Goal: Find contact information: Find contact information

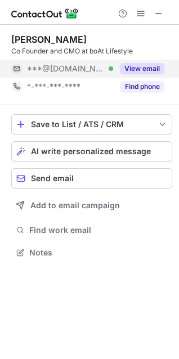
scroll to position [245, 179]
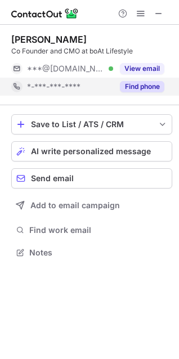
click at [141, 87] on button "Find phone" at bounding box center [142, 86] width 45 height 11
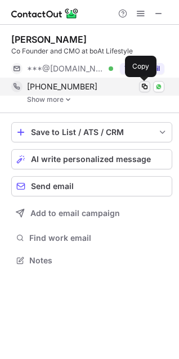
click at [141, 87] on span at bounding box center [144, 86] width 9 height 9
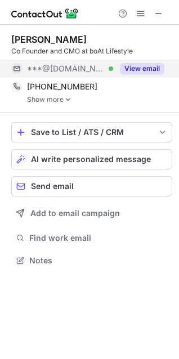
click at [142, 65] on button "View email" at bounding box center [142, 68] width 45 height 11
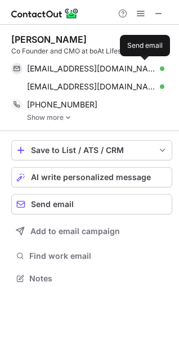
scroll to position [270, 179]
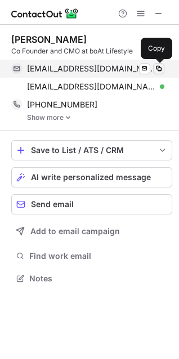
click at [159, 68] on span at bounding box center [158, 68] width 9 height 9
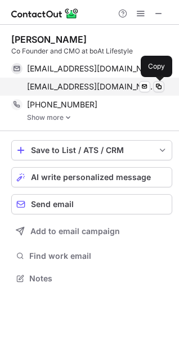
click at [158, 85] on span at bounding box center [158, 86] width 9 height 9
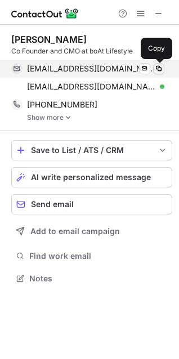
click at [160, 67] on span at bounding box center [158, 68] width 9 height 9
